Goal: Task Accomplishment & Management: Complete application form

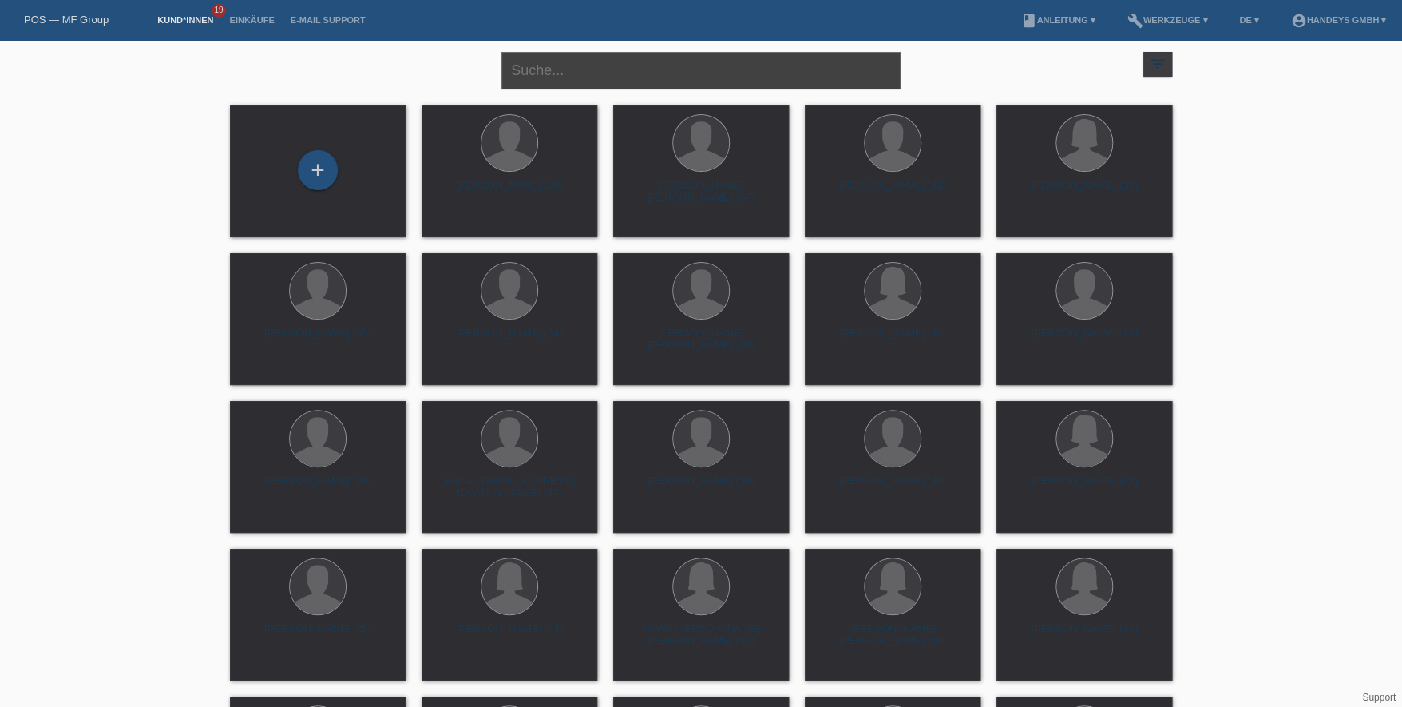
click at [562, 68] on input "text" at bounding box center [701, 71] width 399 height 38
type input "wanner"
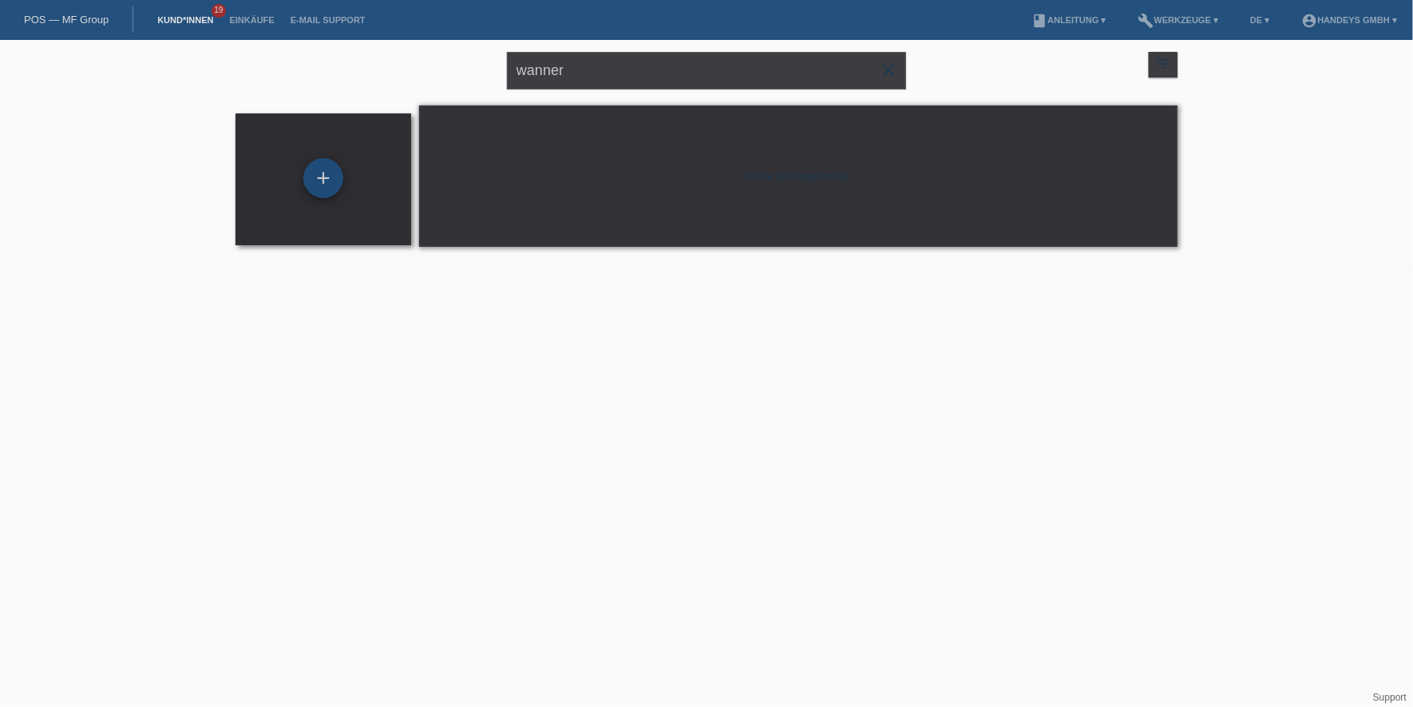
click at [325, 178] on div "+" at bounding box center [323, 178] width 40 height 40
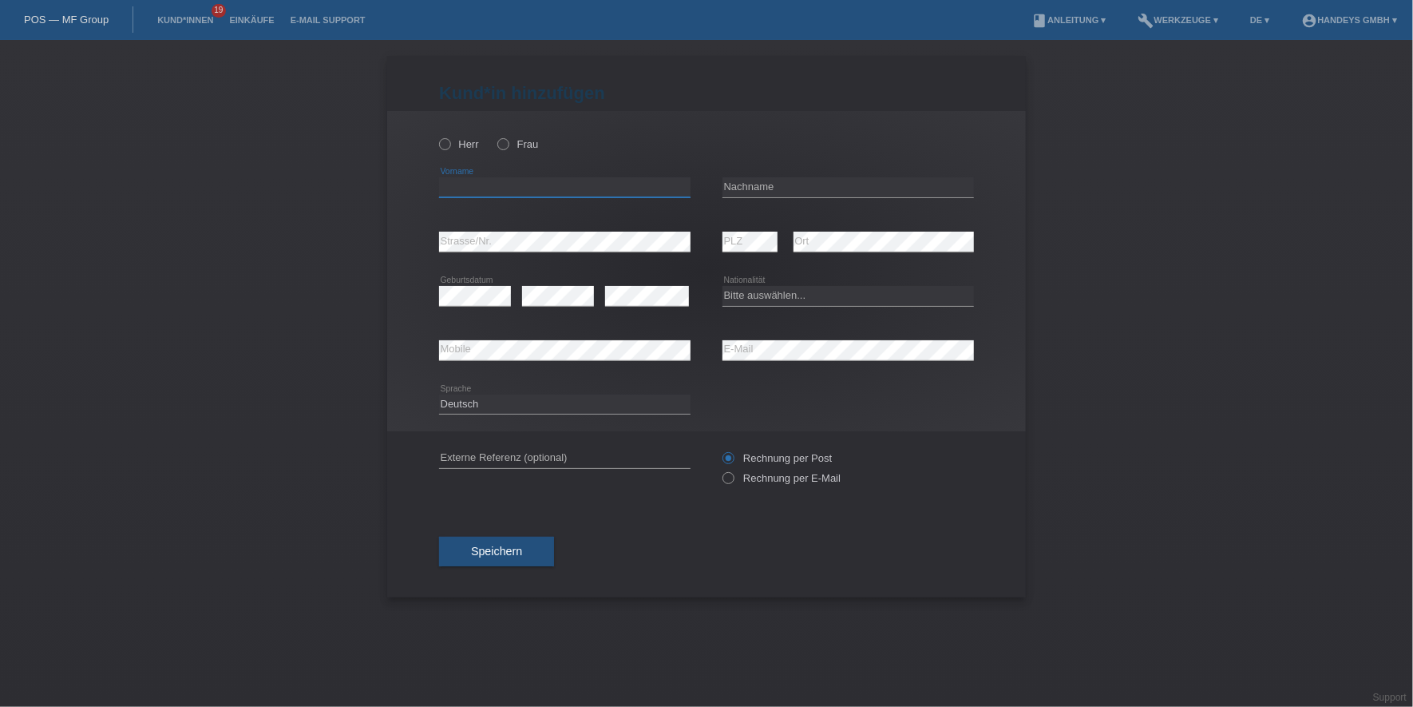
click at [464, 179] on input "text" at bounding box center [565, 187] width 252 height 20
paste input "[PERSON_NAME]"
type input "[PERSON_NAME]"
click at [455, 147] on label "Herr" at bounding box center [459, 144] width 40 height 12
click at [450, 147] on input "Herr" at bounding box center [444, 143] width 10 height 10
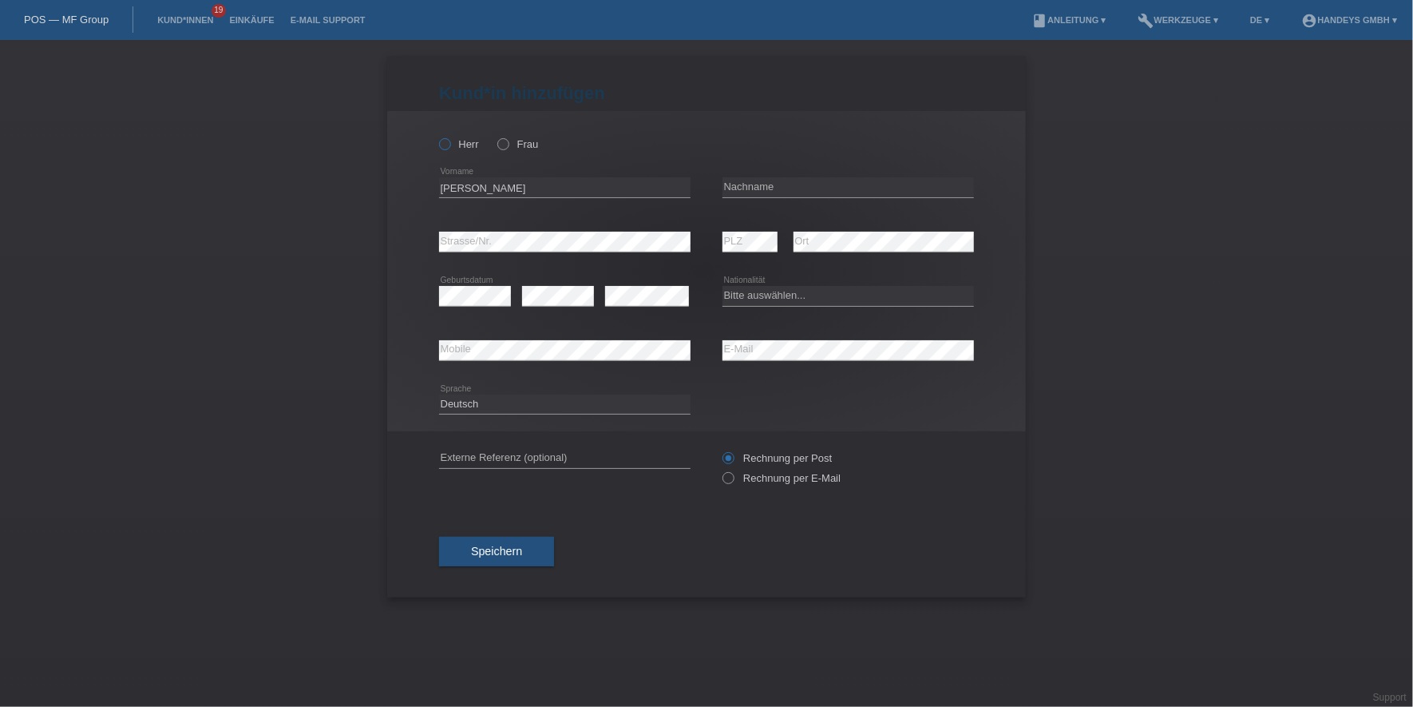
radio input "true"
click at [735, 172] on div "error Nachname" at bounding box center [849, 188] width 252 height 54
click at [751, 177] on input "text" at bounding box center [849, 187] width 252 height 20
paste input "Wanner"
type input "Wanner"
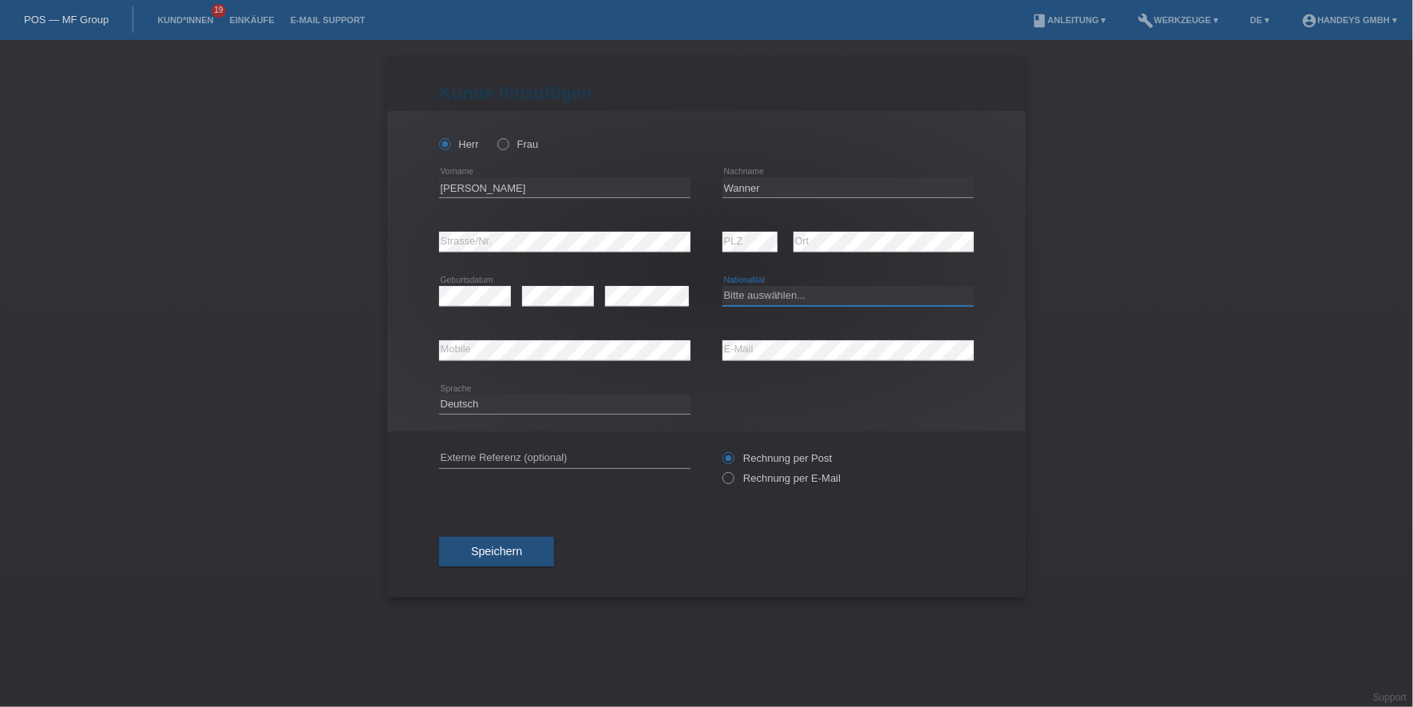
select select "CH"
click at [708, 410] on div "Deutsch Français Italiano English error Sprache" at bounding box center [706, 405] width 535 height 54
click at [614, 450] on input "text" at bounding box center [565, 458] width 252 height 20
type input "DERYA"
click at [467, 529] on div "Speichern" at bounding box center [706, 551] width 535 height 93
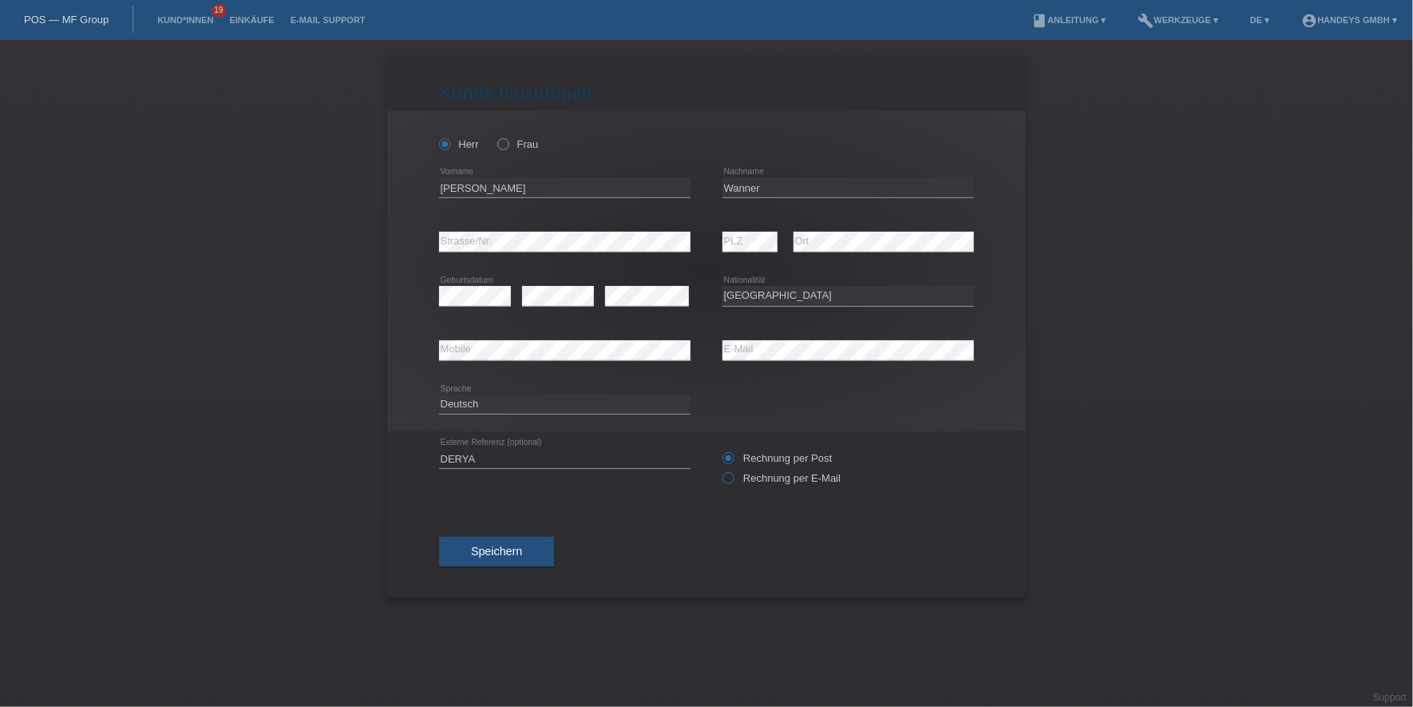
click at [826, 474] on label "Rechnung per E-Mail" at bounding box center [782, 478] width 118 height 12
click at [733, 474] on input "Rechnung per E-Mail" at bounding box center [728, 482] width 10 height 20
radio input "true"
click at [517, 532] on div "Speichern" at bounding box center [706, 551] width 535 height 93
click at [517, 540] on button "Speichern" at bounding box center [496, 552] width 115 height 30
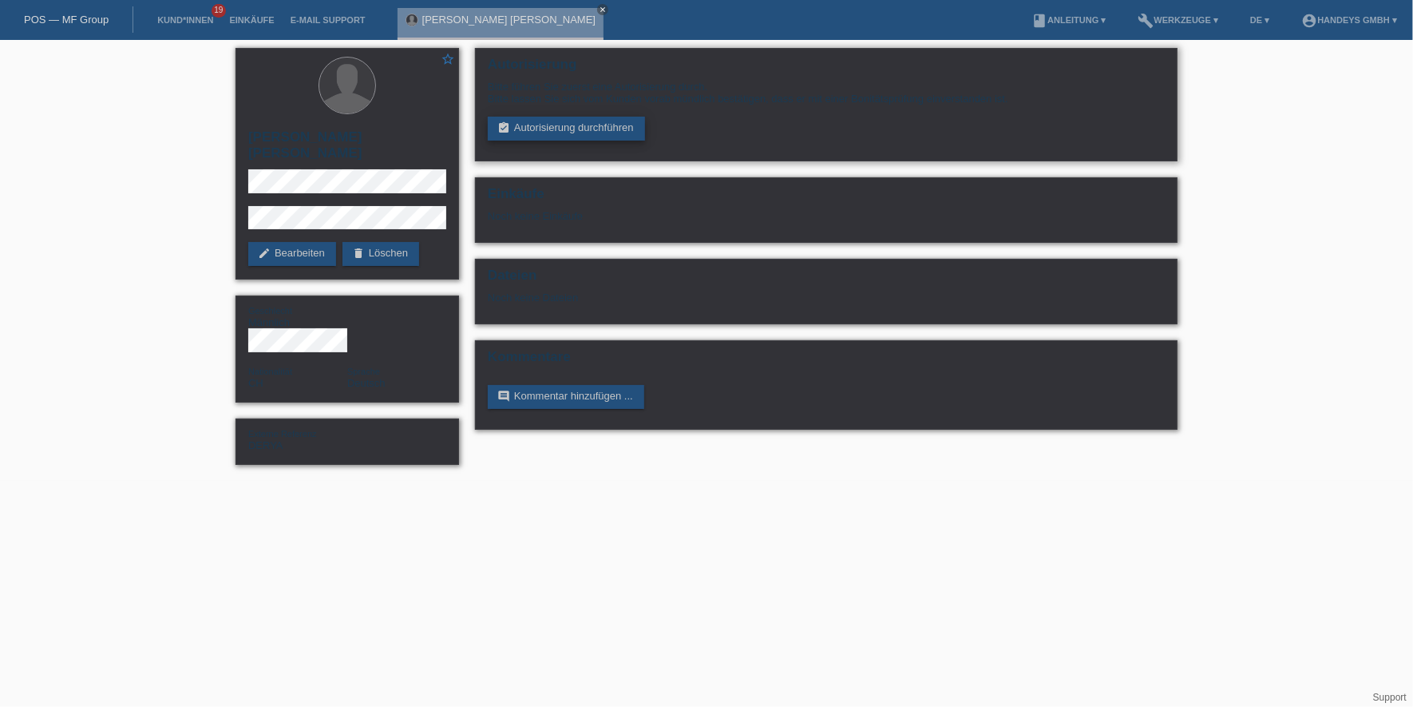
click at [589, 125] on link "assignment_turned_in Autorisierung durchführen" at bounding box center [566, 129] width 157 height 24
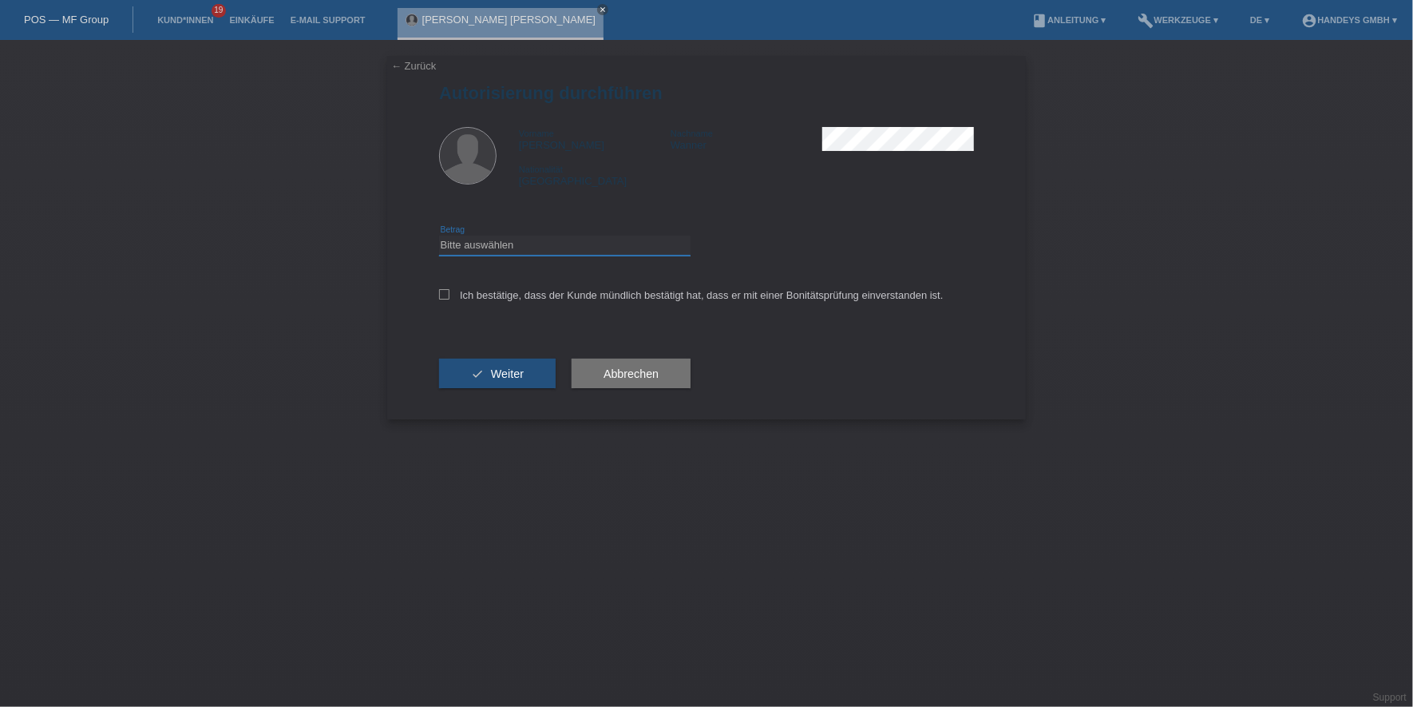
click at [601, 250] on select "Bitte auswählen CHF 1.00 - CHF 499.00 CHF 500.00 - CHF 1'999.00 CHF 2'000.00 - …" at bounding box center [565, 245] width 252 height 19
select select "3"
click at [439, 236] on select "Bitte auswählen CHF 1.00 - CHF 499.00 CHF 500.00 - CHF 1'999.00 CHF 2'000.00 - …" at bounding box center [565, 245] width 252 height 19
click at [568, 291] on label "Ich bestätige, dass der Kunde mündlich bestätigt hat, dass er mit einer Bonität…" at bounding box center [691, 295] width 505 height 12
click at [450, 291] on input "Ich bestätige, dass der Kunde mündlich bestätigt hat, dass er mit einer Bonität…" at bounding box center [444, 294] width 10 height 10
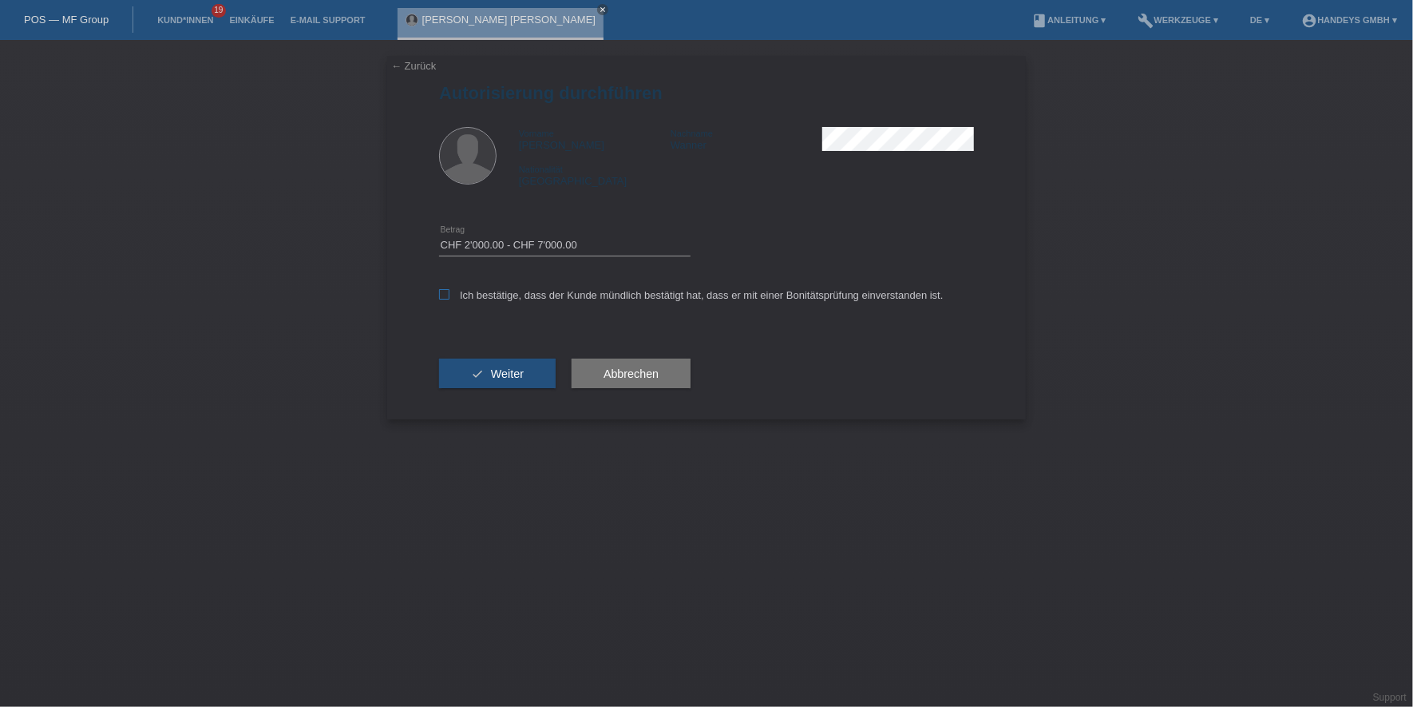
checkbox input "true"
click at [531, 363] on button "check Weiter" at bounding box center [497, 374] width 117 height 30
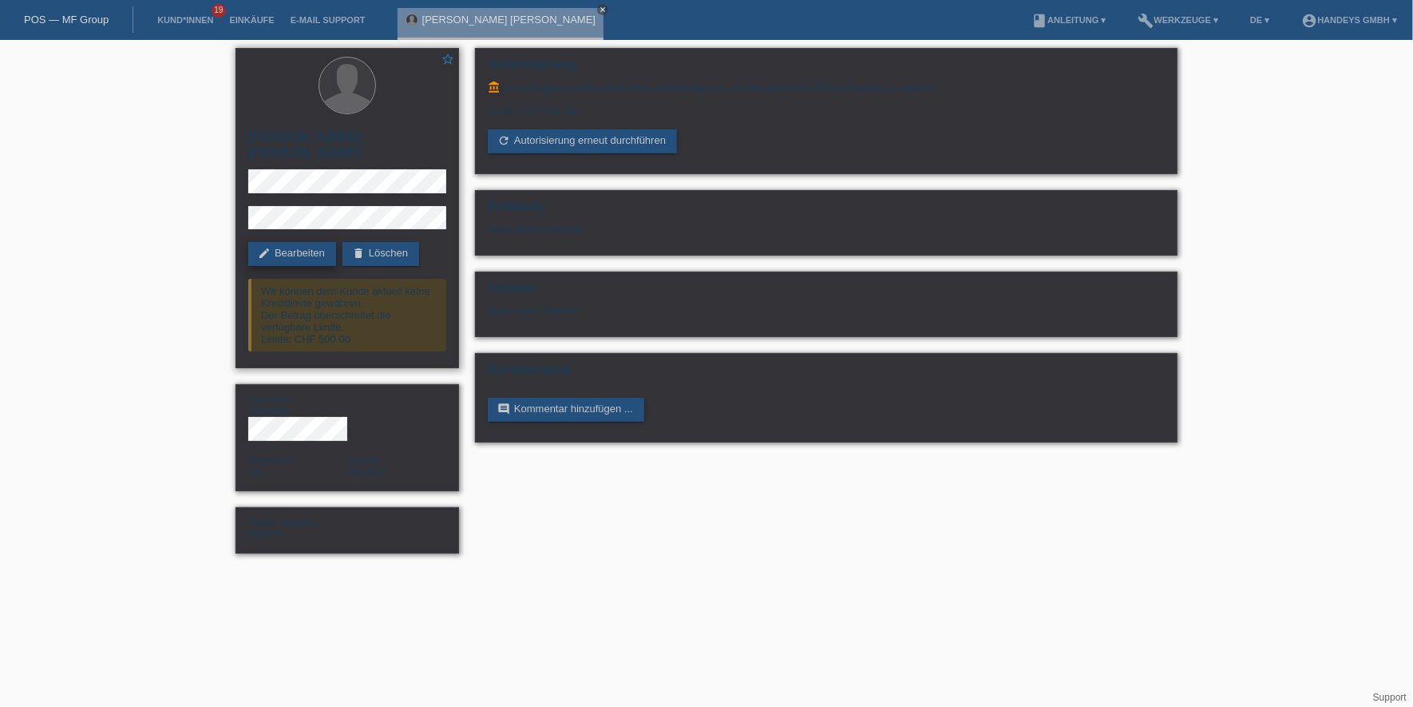
click at [309, 242] on link "edit Bearbeiten" at bounding box center [292, 254] width 88 height 24
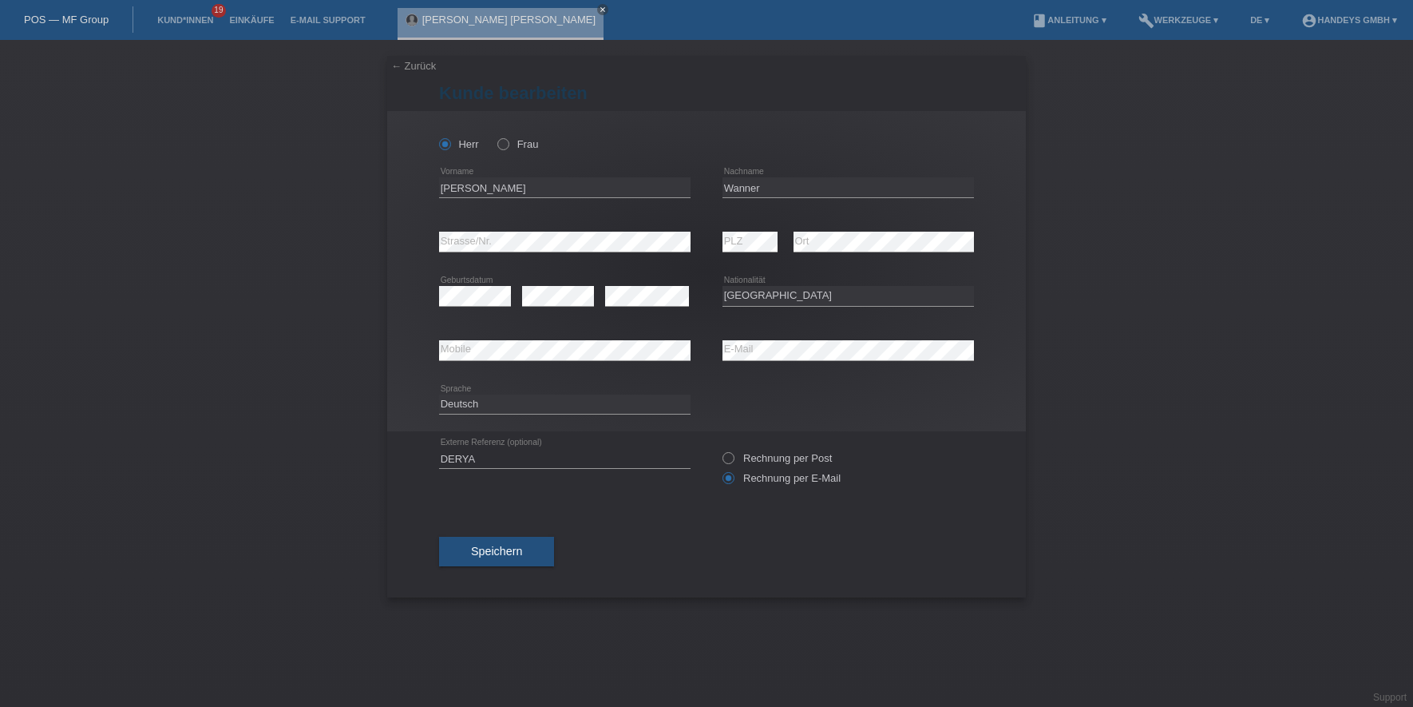
select select "CH"
drag, startPoint x: 525, startPoint y: 188, endPoint x: 439, endPoint y: 188, distance: 86.2
click at [439, 188] on input "[PERSON_NAME]" at bounding box center [565, 187] width 252 height 20
click at [742, 185] on input "Wanner" at bounding box center [849, 187] width 252 height 20
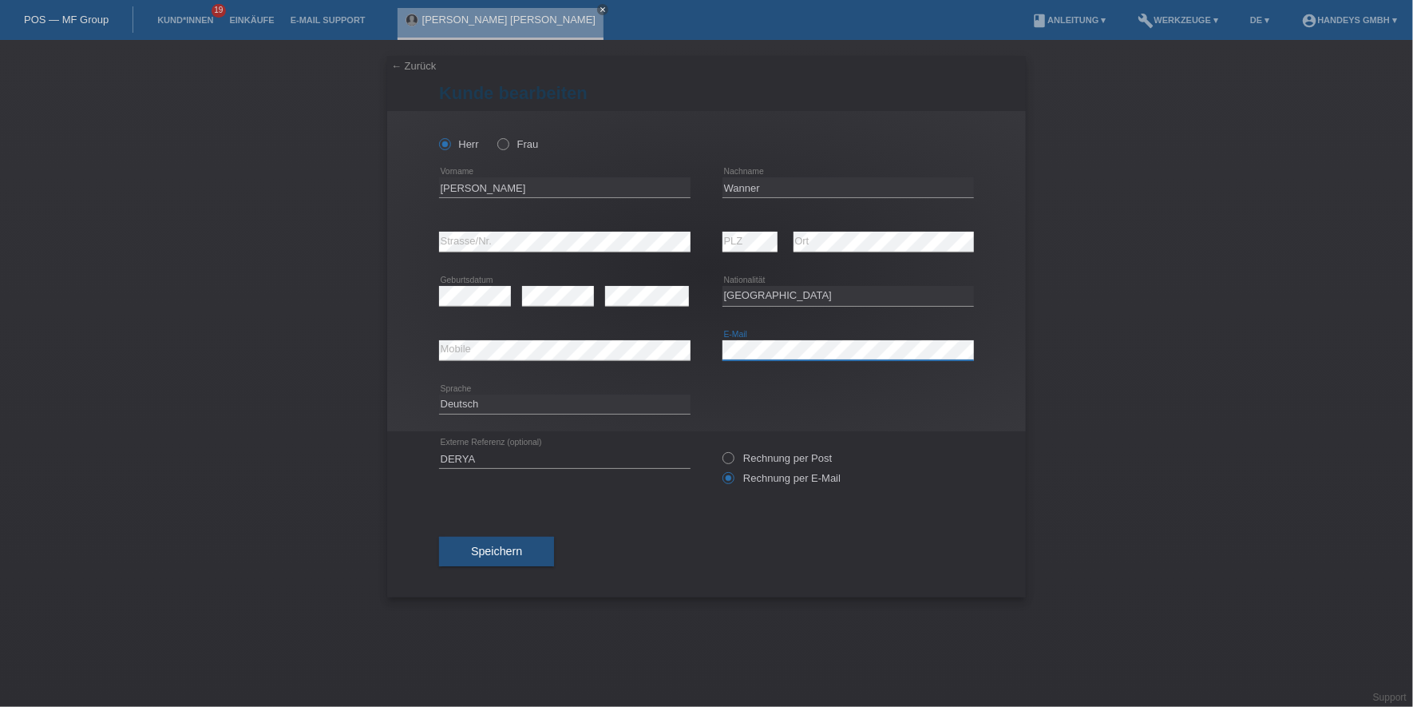
click at [648, 352] on div "error Mobile error E-Mail" at bounding box center [706, 350] width 535 height 54
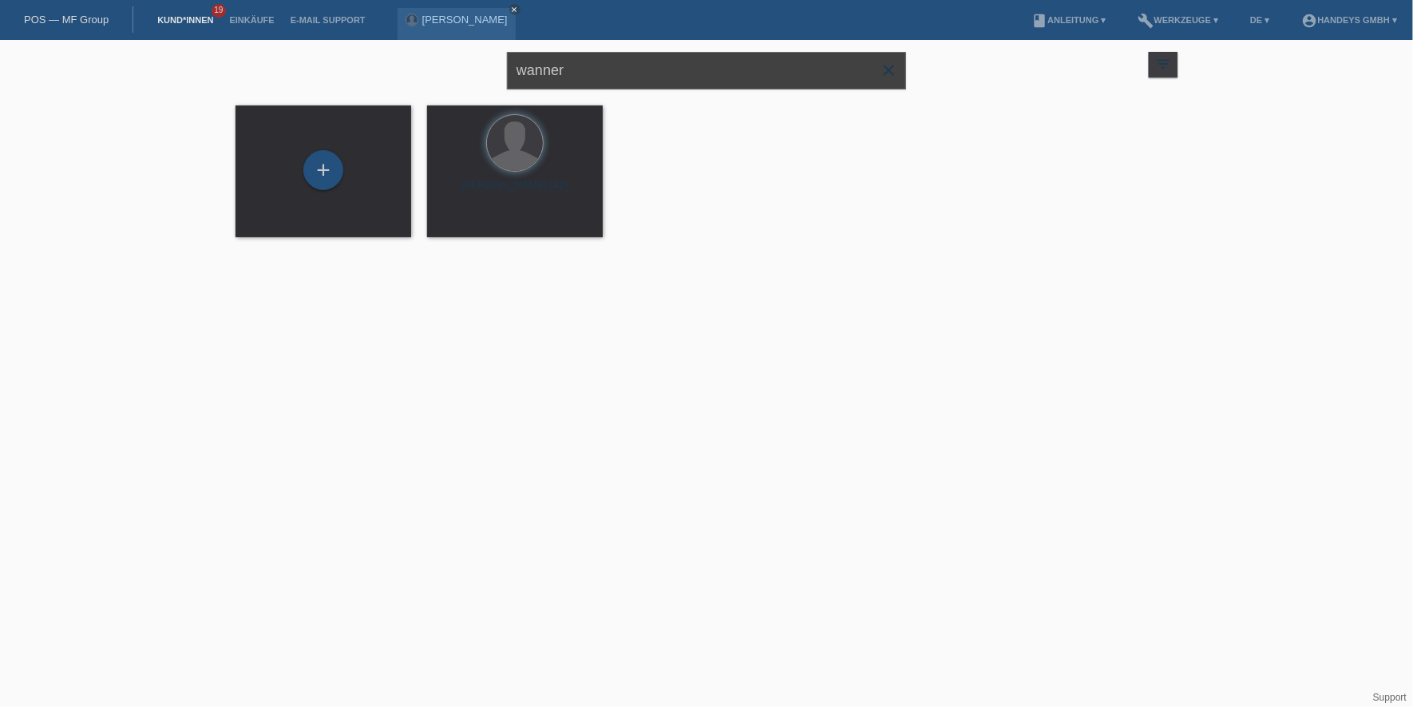
drag, startPoint x: 598, startPoint y: 78, endPoint x: 366, endPoint y: 69, distance: 232.6
click at [366, 69] on div "wanner close filter_list view_module Alle Kund*innen anzeigen star Markierte [P…" at bounding box center [707, 68] width 958 height 57
type input "arifi"
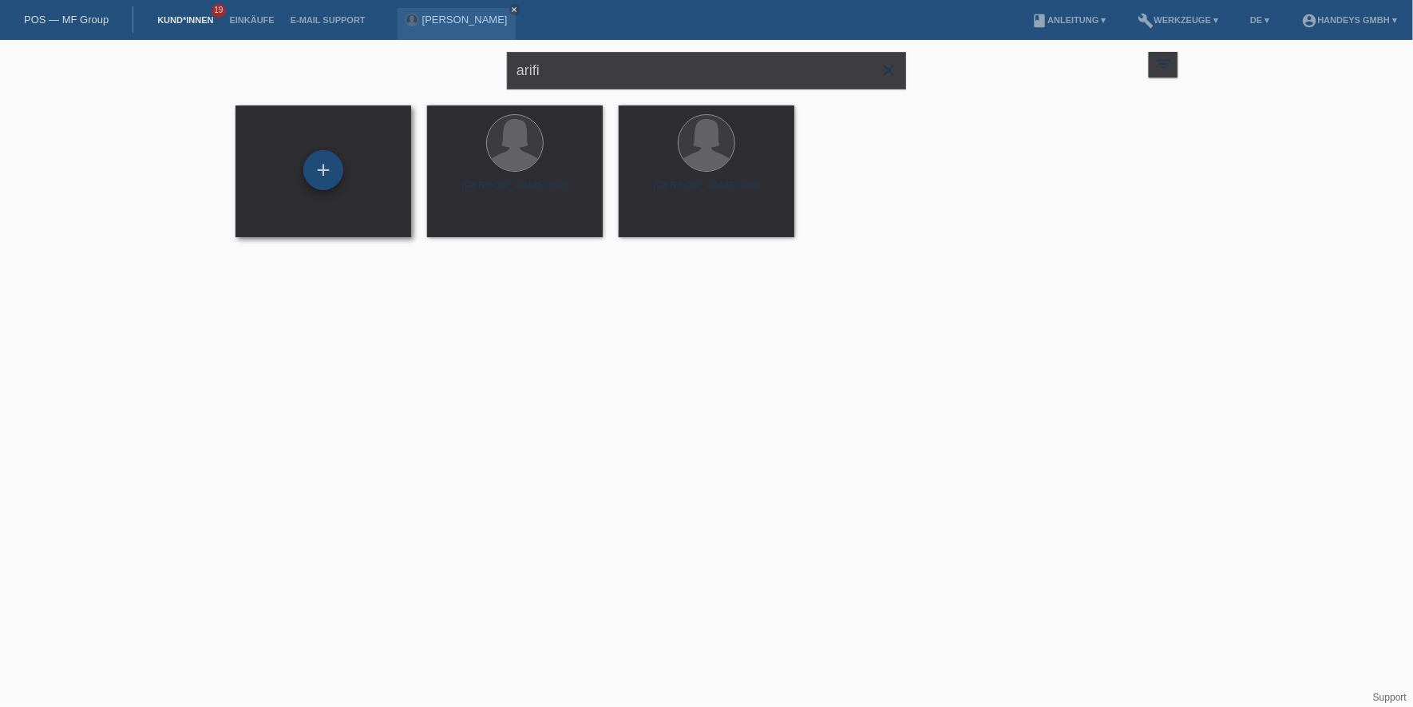
click at [333, 159] on div "+" at bounding box center [323, 170] width 40 height 40
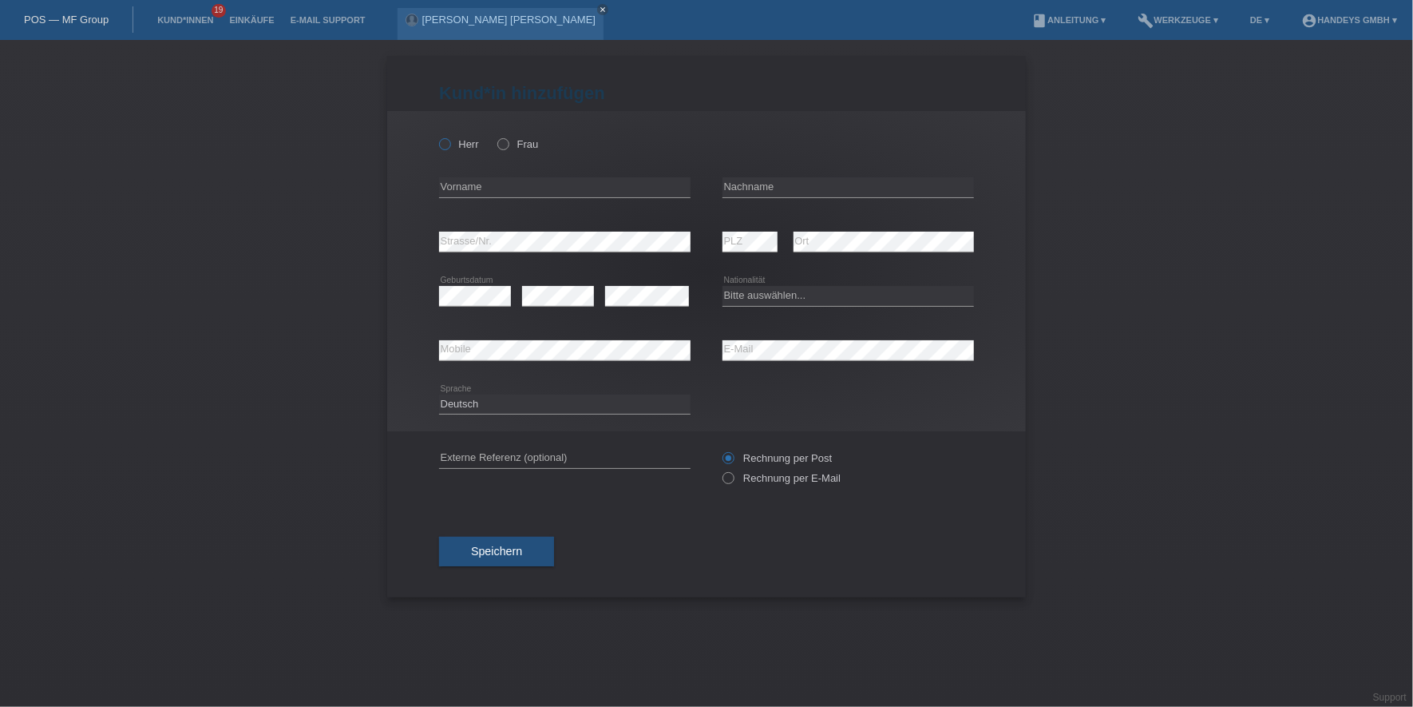
click at [458, 148] on label "Herr" at bounding box center [459, 144] width 40 height 12
click at [450, 148] on input "Herr" at bounding box center [444, 143] width 10 height 10
radio input "true"
click at [462, 177] on input "text" at bounding box center [565, 187] width 252 height 20
type input "Fitim"
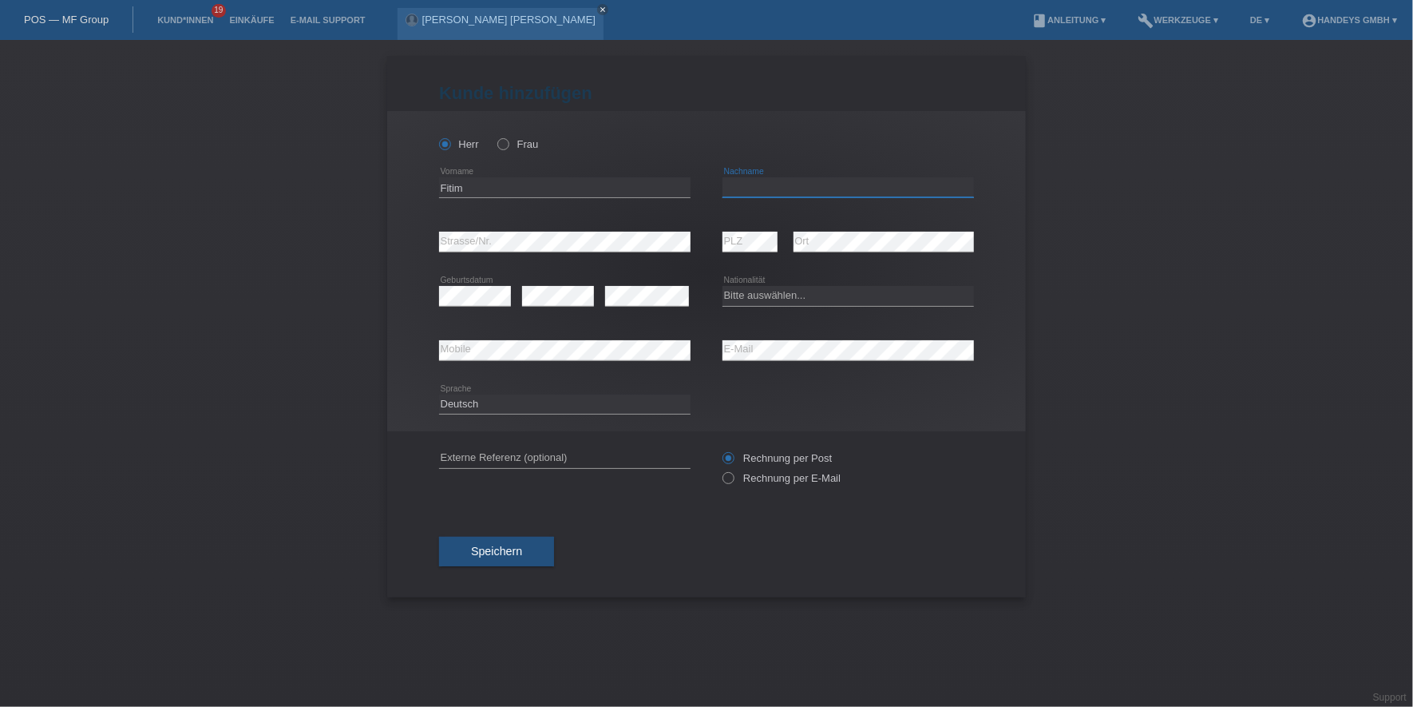
type input "s"
type input "Arifi"
click at [503, 260] on div "error Strasse/Nr." at bounding box center [565, 242] width 252 height 54
click at [513, 252] on div "error Strasse/Nr." at bounding box center [565, 242] width 252 height 54
select select "CH"
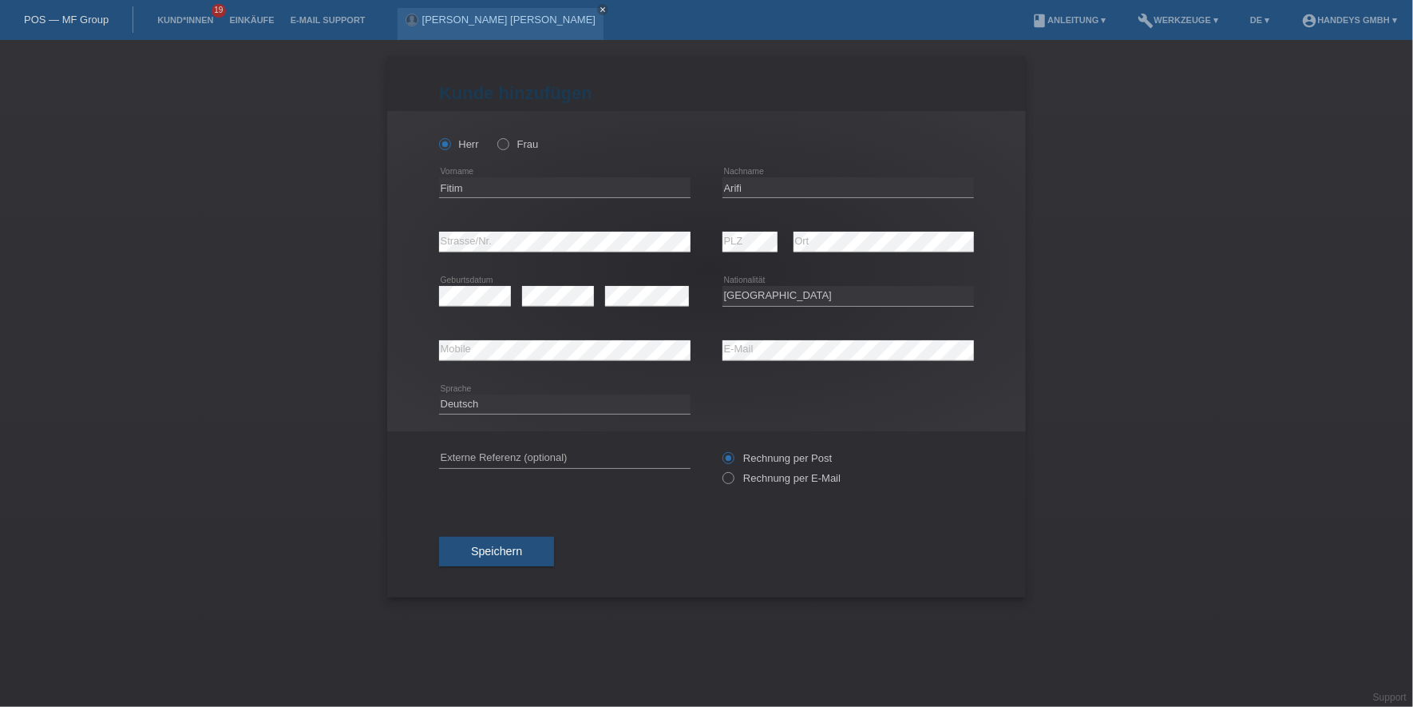
click at [791, 337] on div "error E-Mail" at bounding box center [849, 350] width 252 height 54
click at [500, 454] on input "text" at bounding box center [565, 458] width 252 height 20
type input "DERYA"
drag, startPoint x: 425, startPoint y: 507, endPoint x: 434, endPoint y: 519, distance: 14.9
click at [425, 507] on div "Kund*in hinzufügen Kunde hinzufügen Kundin hinzufügen Herr Frau Fitim error Vor…" at bounding box center [706, 326] width 639 height 541
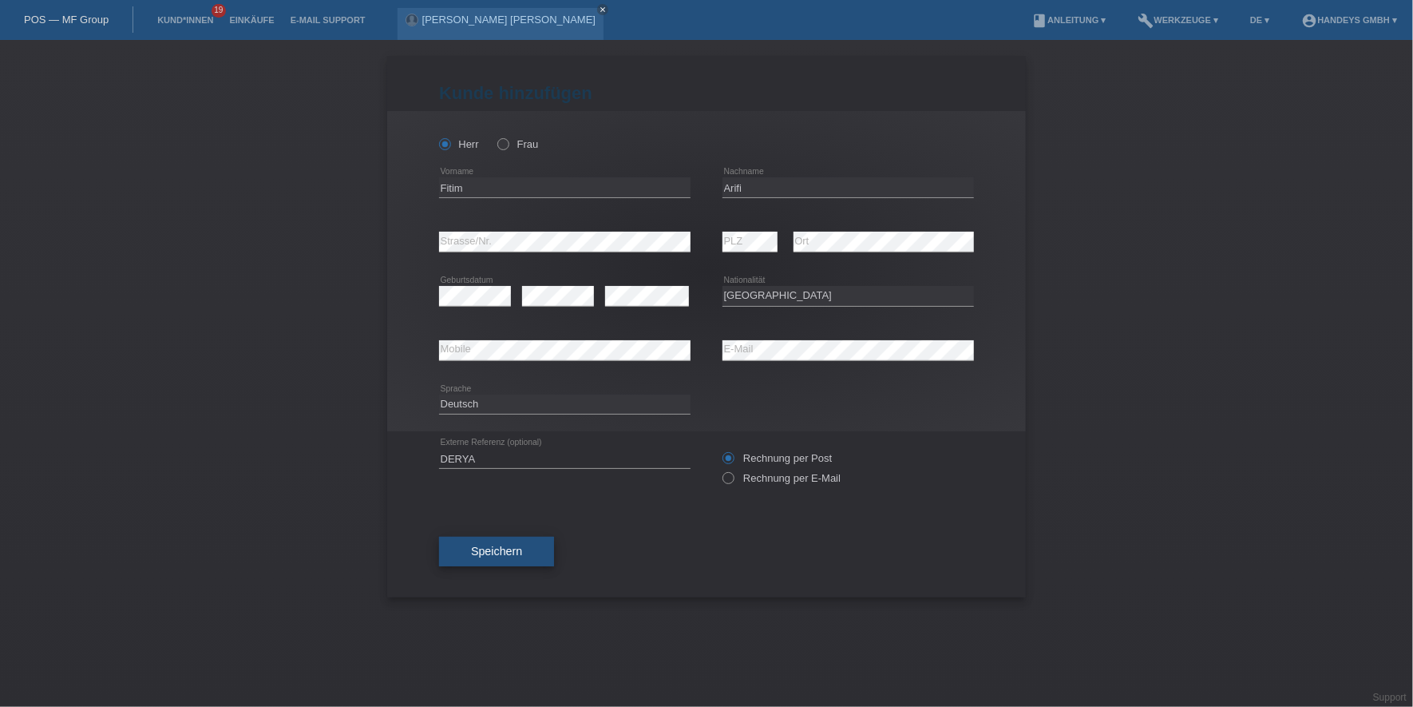
click at [474, 549] on span "Speichern" at bounding box center [496, 551] width 51 height 13
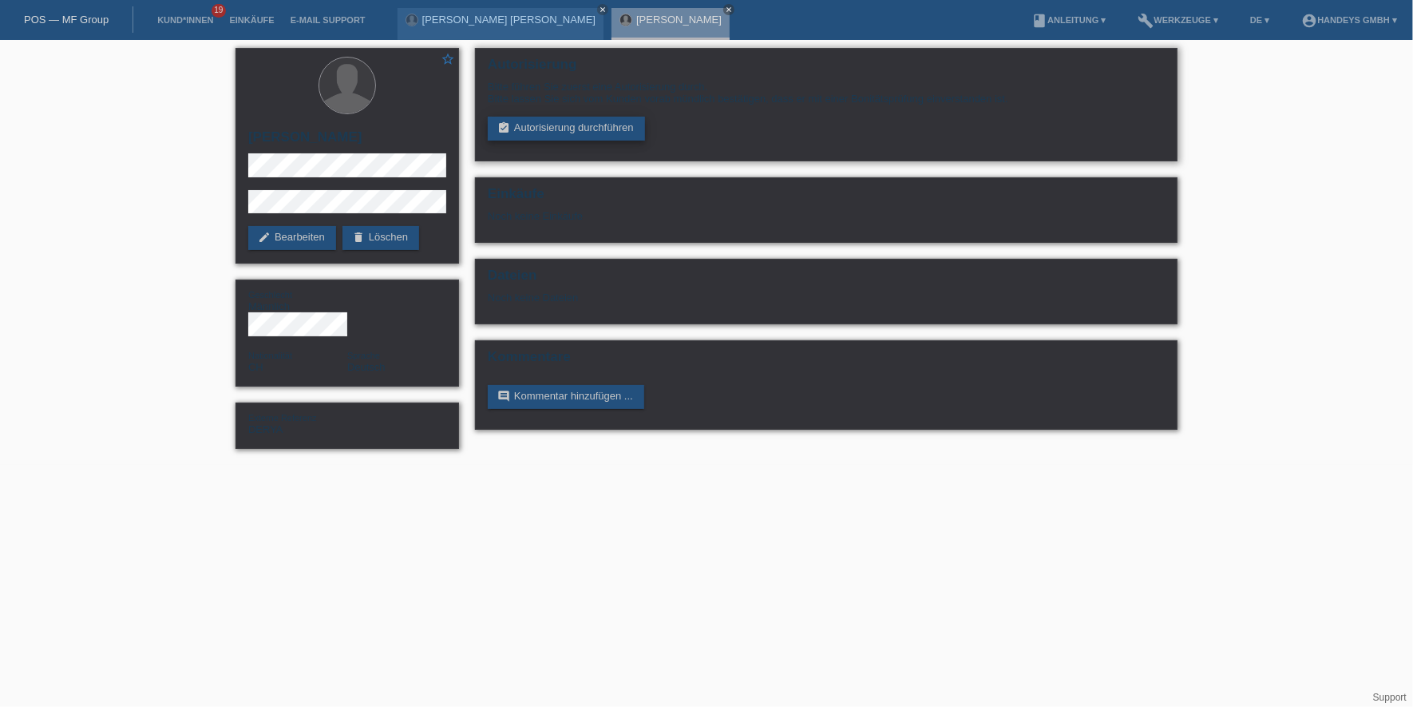
click at [525, 137] on link "assignment_turned_in Autorisierung durchführen" at bounding box center [566, 129] width 157 height 24
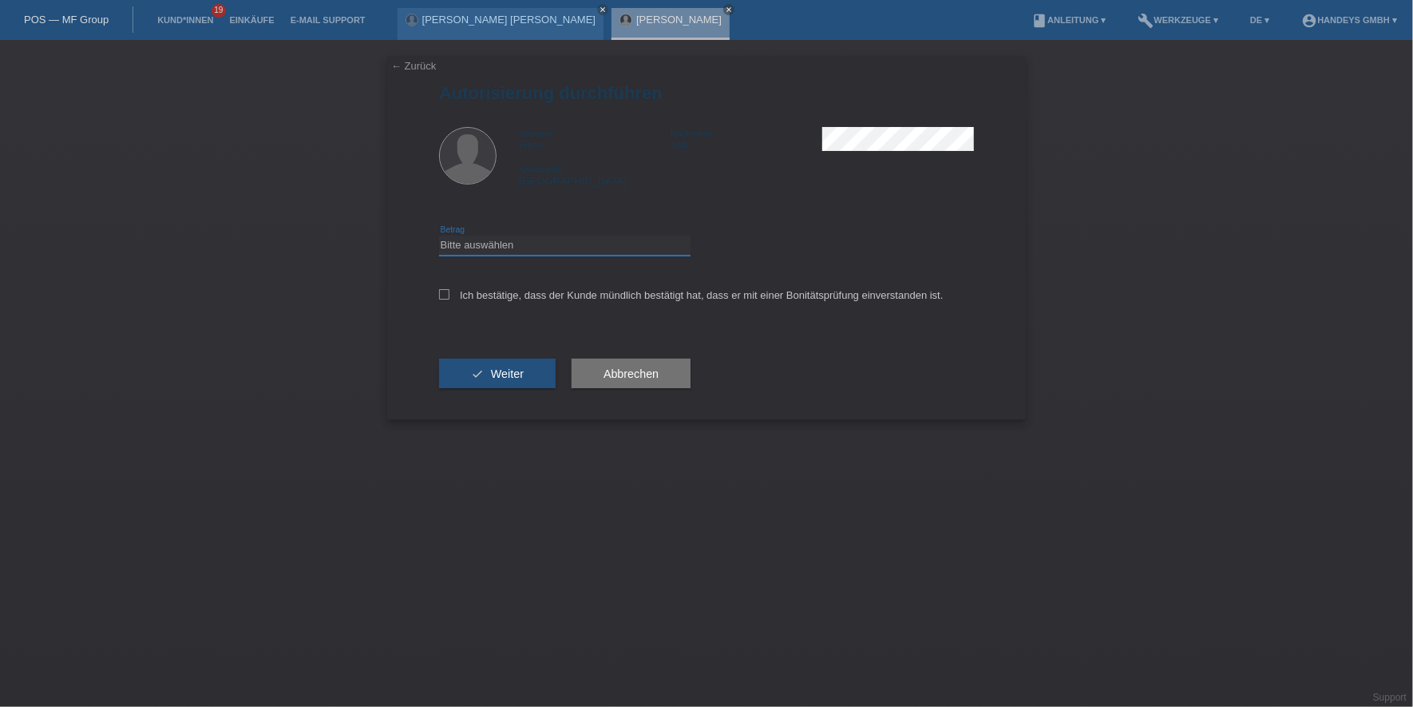
click at [590, 249] on select "Bitte auswählen CHF 1.00 - CHF 499.00 CHF 500.00 - CHF 1'999.00 CHF 2'000.00 - …" at bounding box center [565, 245] width 252 height 19
select select "3"
click at [439, 236] on select "Bitte auswählen CHF 1.00 - CHF 499.00 CHF 500.00 - CHF 1'999.00 CHF 2'000.00 - …" at bounding box center [565, 245] width 252 height 19
click at [578, 290] on label "Ich bestätige, dass der Kunde mündlich bestätigt hat, dass er mit einer Bonität…" at bounding box center [691, 295] width 505 height 12
click at [450, 290] on input "Ich bestätige, dass der Kunde mündlich bestätigt hat, dass er mit einer Bonität…" at bounding box center [444, 294] width 10 height 10
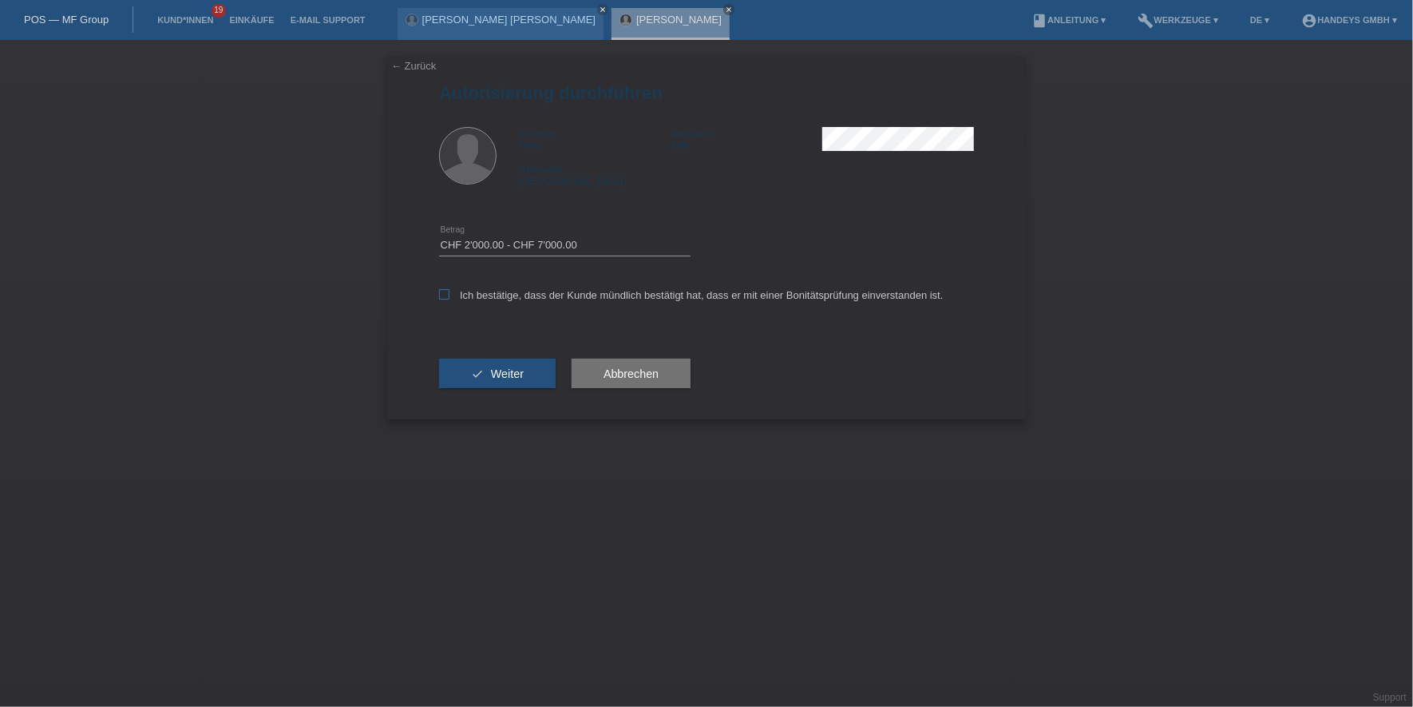
checkbox input "true"
click at [508, 359] on button "check Weiter" at bounding box center [497, 374] width 117 height 30
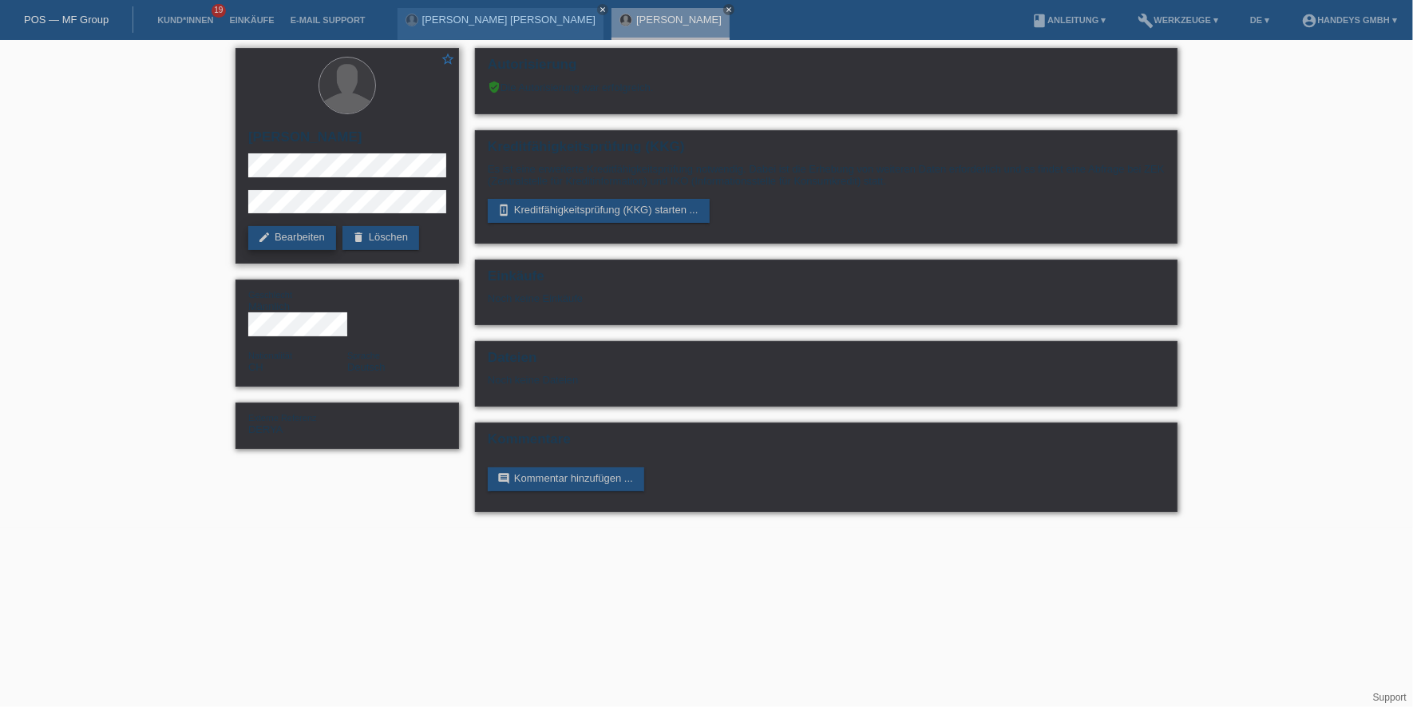
click at [279, 240] on link "edit Bearbeiten" at bounding box center [292, 238] width 88 height 24
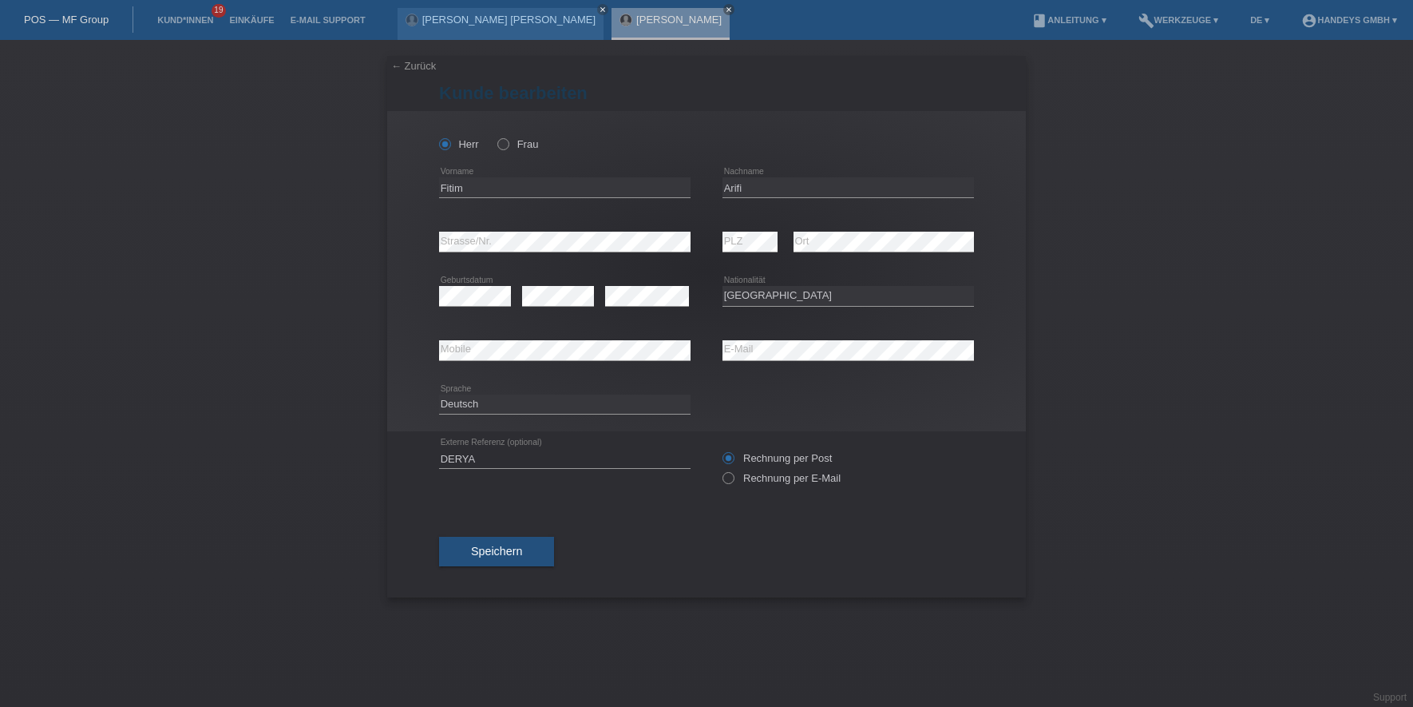
select select "CH"
click at [409, 244] on div "Herr Frau Fitim error Vorname" at bounding box center [706, 271] width 639 height 320
click at [701, 350] on div "error Mobile error E-Mail" at bounding box center [706, 350] width 535 height 54
click at [475, 560] on button "Speichern" at bounding box center [496, 552] width 115 height 30
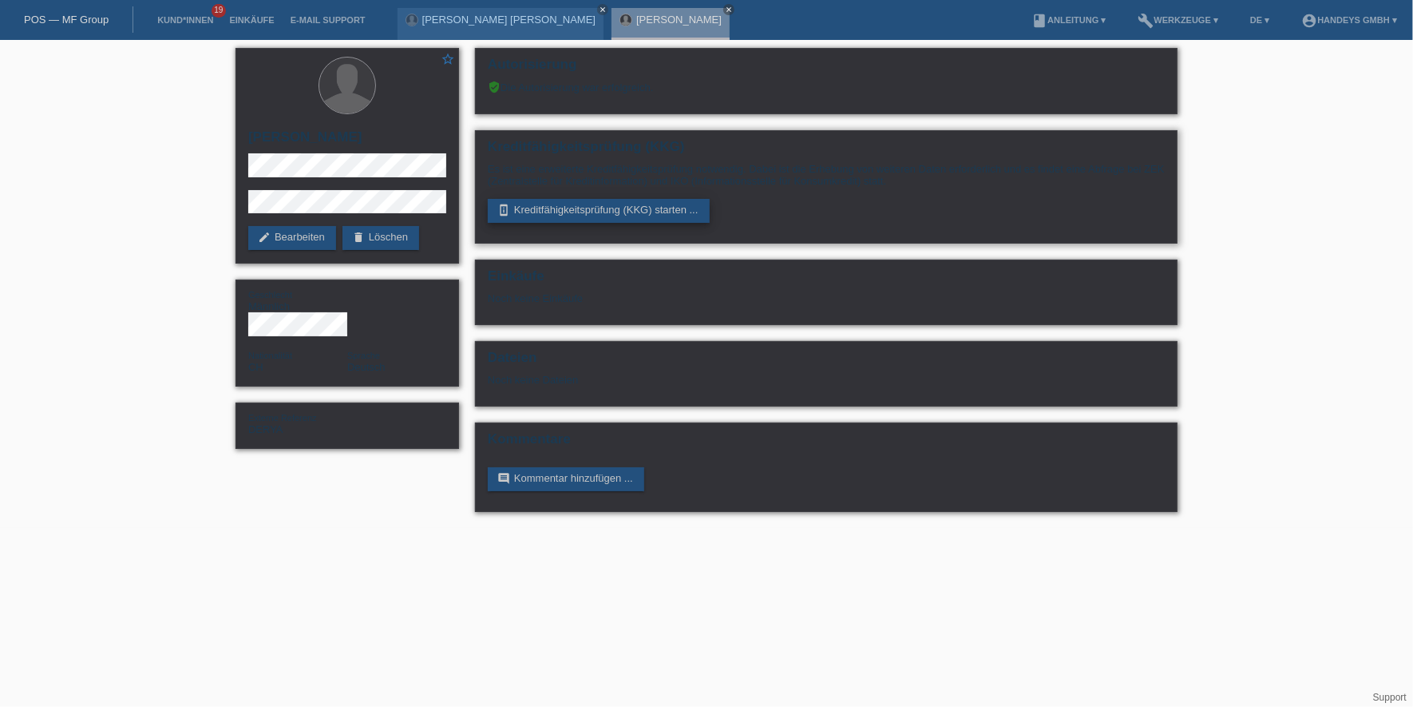
click at [552, 210] on link "perm_device_information Kreditfähigkeitsprüfung (KKG) starten ..." at bounding box center [599, 211] width 222 height 24
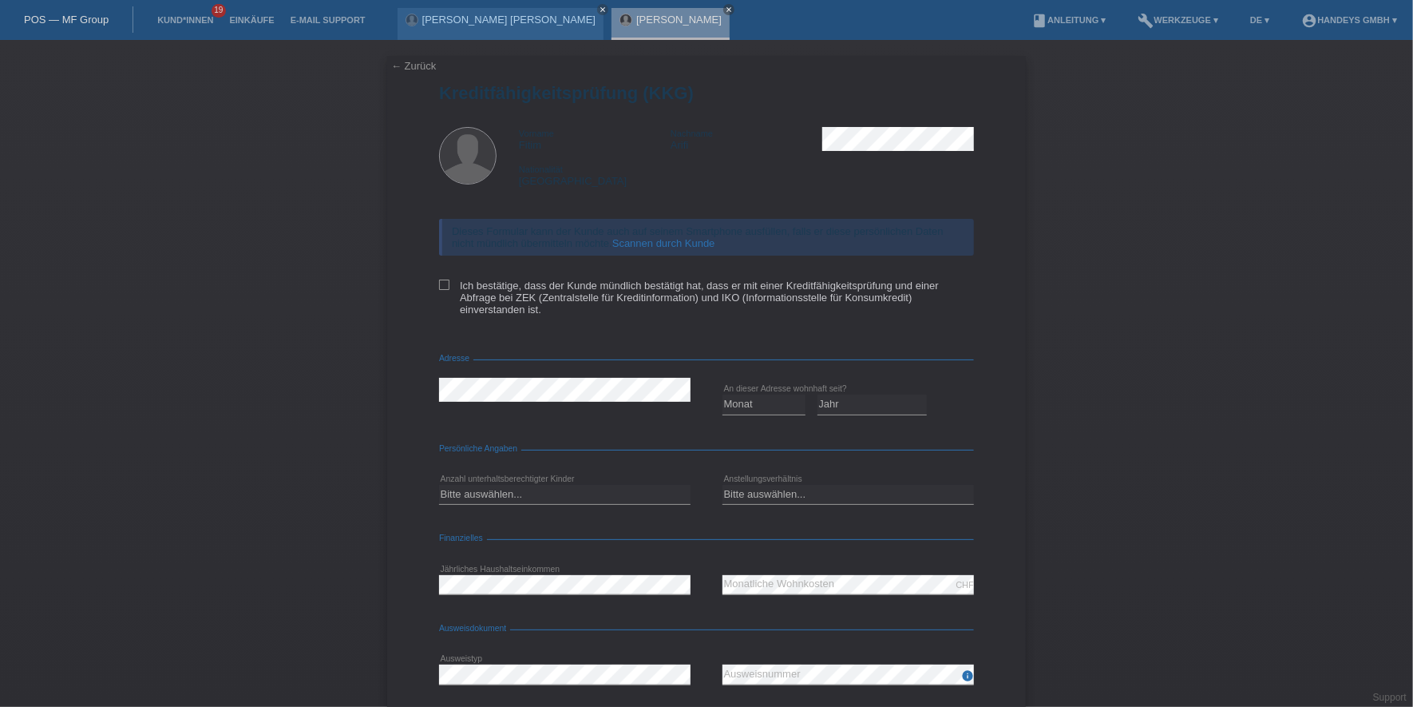
click at [631, 239] on link "Scannen durch Kunde" at bounding box center [664, 243] width 103 height 12
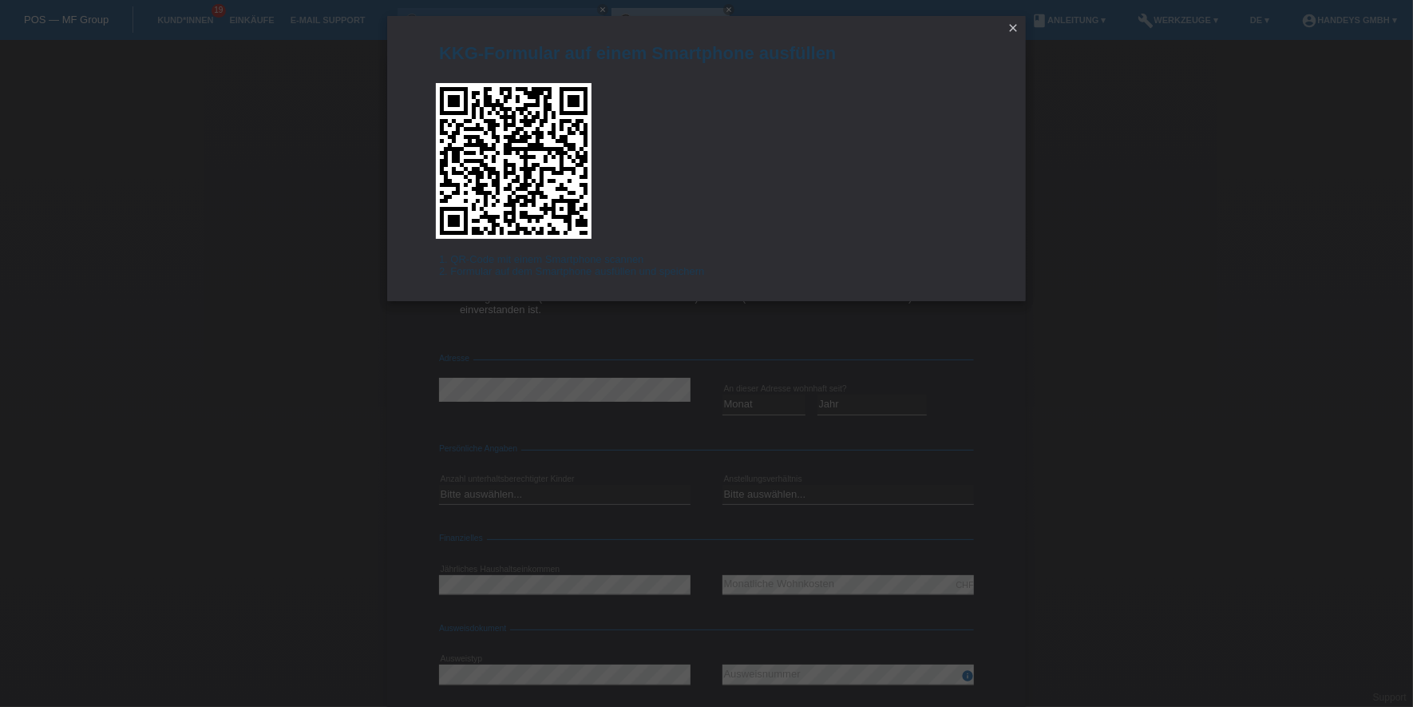
click at [1010, 26] on icon "close" at bounding box center [1013, 28] width 13 height 13
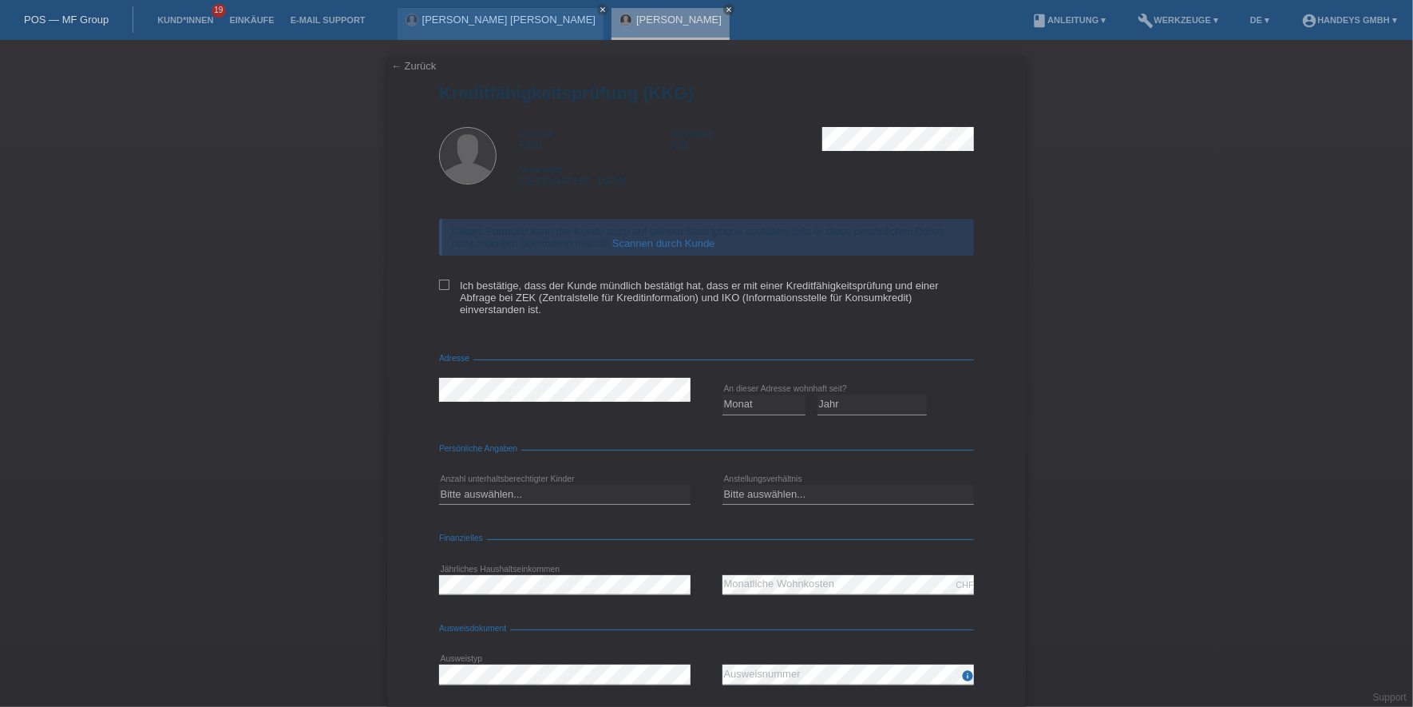
click at [399, 60] on link "← Zurück" at bounding box center [413, 66] width 45 height 12
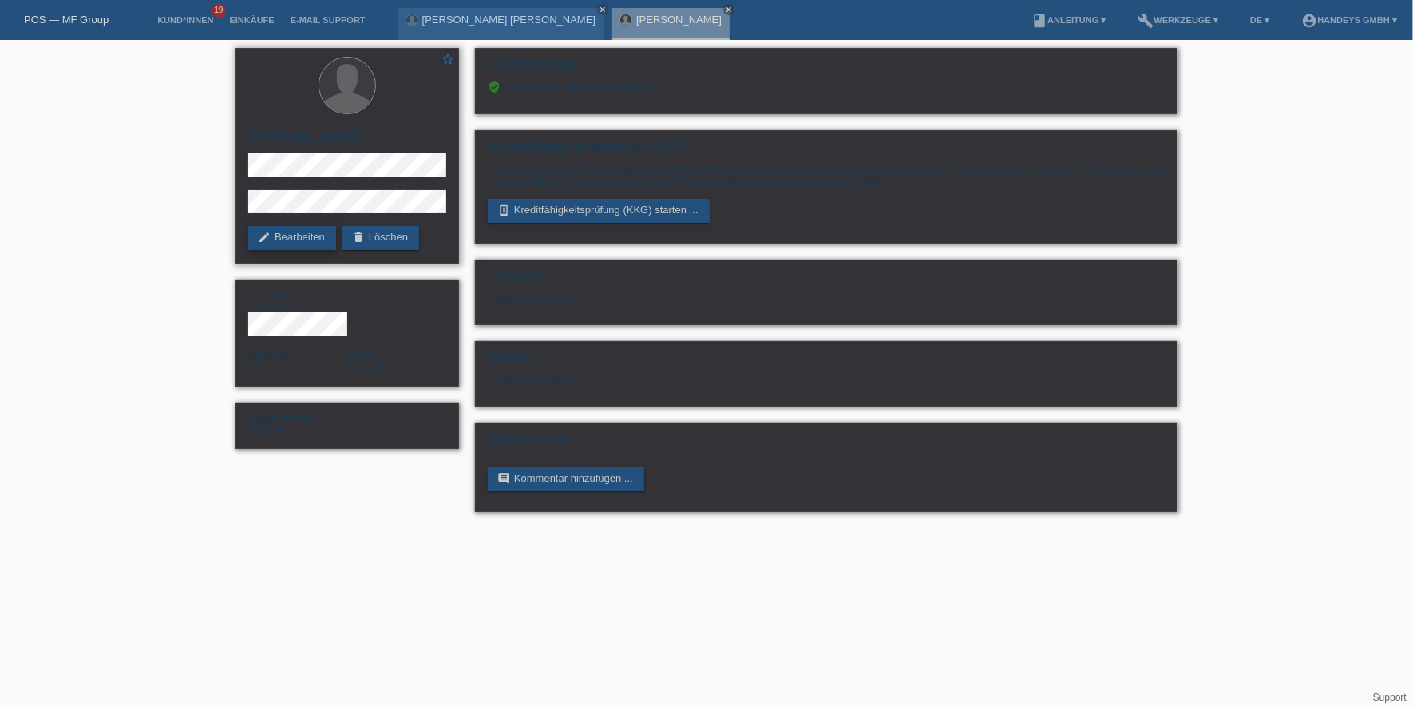
click at [315, 240] on link "edit Bearbeiten" at bounding box center [292, 238] width 88 height 24
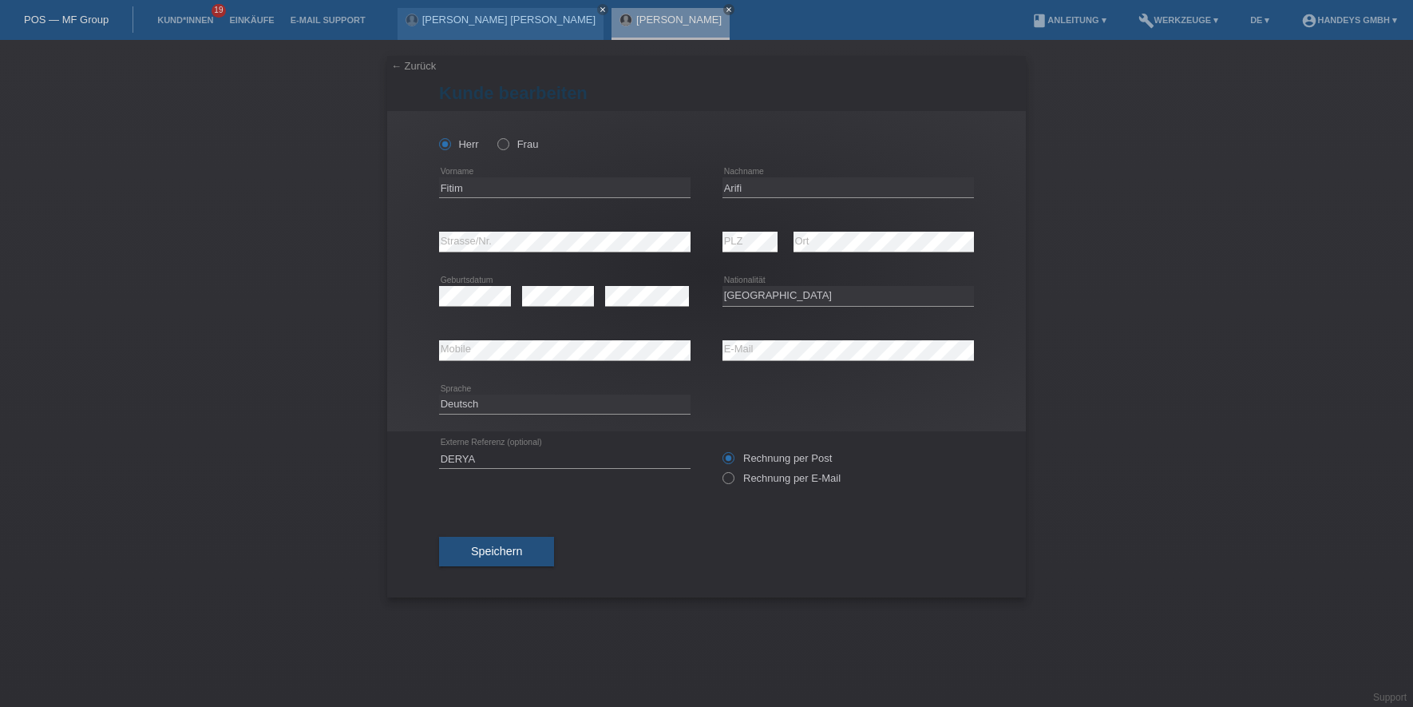
select select "CH"
click at [446, 191] on input "Fitim" at bounding box center [565, 187] width 252 height 20
click at [738, 189] on input "Arifi" at bounding box center [849, 187] width 252 height 20
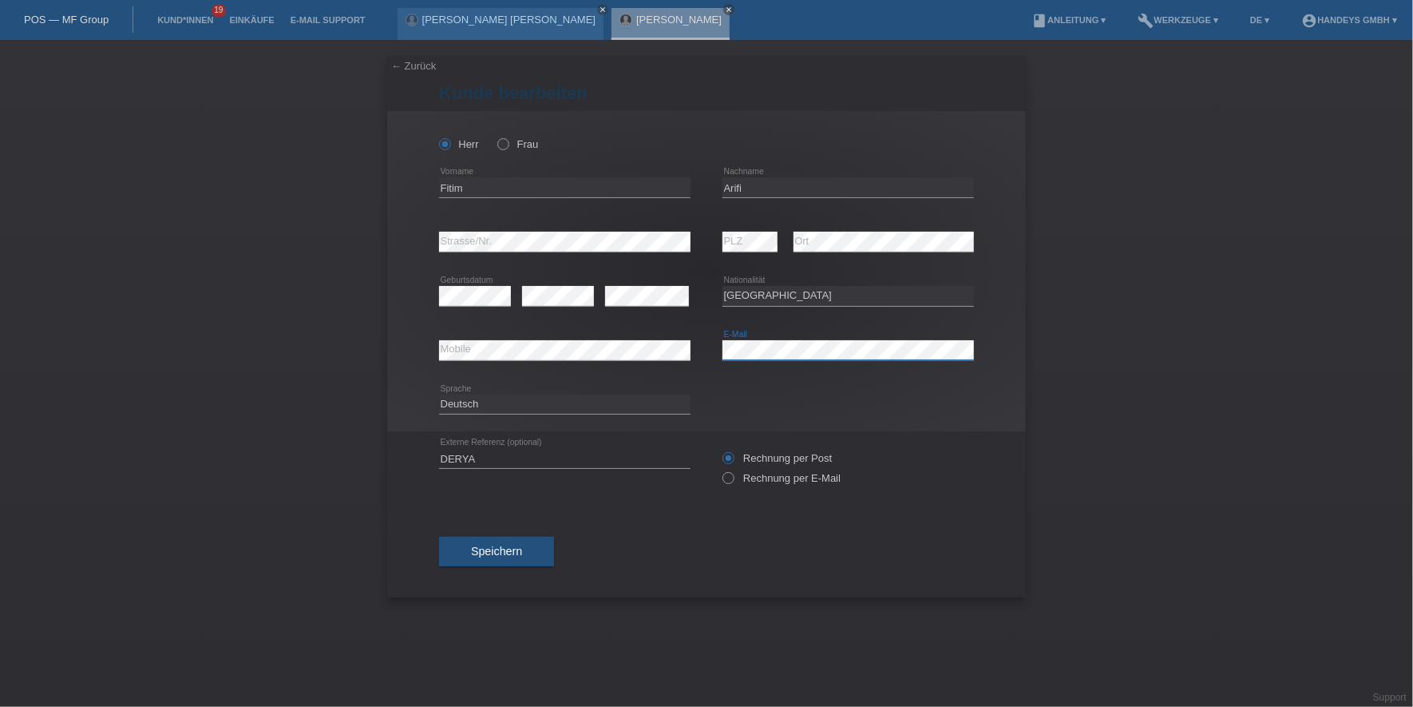
click at [684, 348] on div "error Mobile error E-Mail" at bounding box center [706, 350] width 535 height 54
click at [464, 359] on div "error Mobile" at bounding box center [565, 350] width 252 height 21
select select "CH"
click at [421, 73] on div "← Zurück Kunde bearbeiten Herr Frau PLZ" at bounding box center [706, 326] width 639 height 541
click at [428, 61] on link "← Zurück" at bounding box center [413, 66] width 45 height 12
